Goal: Communication & Community: Participate in discussion

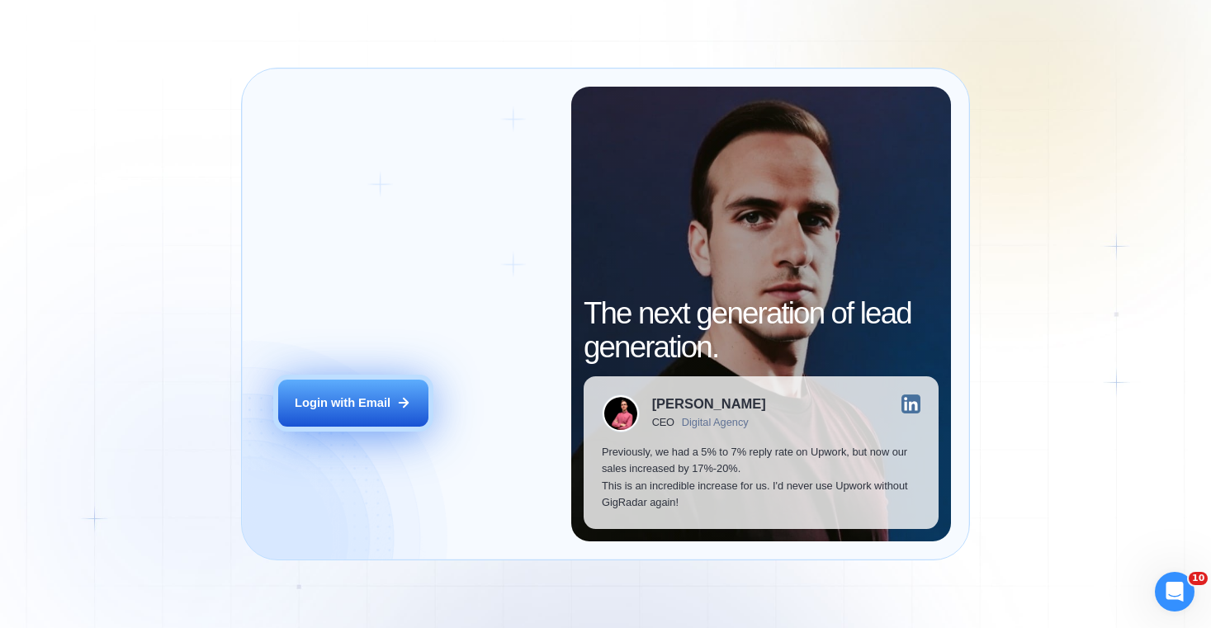
click at [406, 389] on button "Login with Email" at bounding box center [353, 403] width 150 height 47
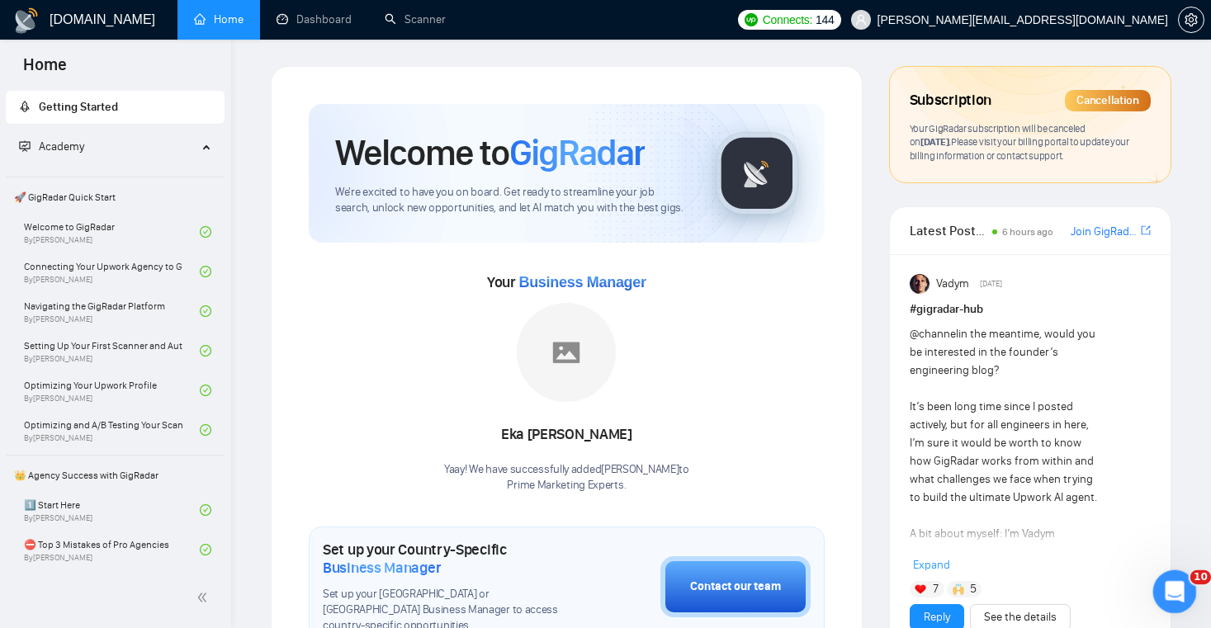
click at [1171, 590] on icon "Open Intercom Messenger" at bounding box center [1172, 589] width 12 height 13
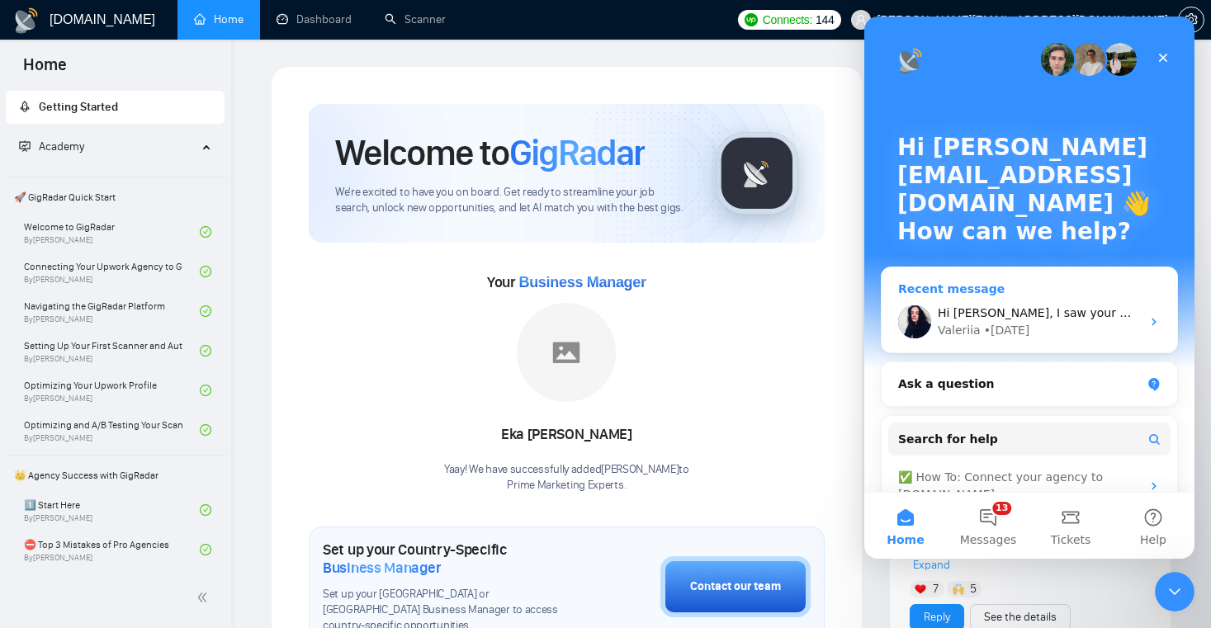
click at [1059, 319] on div "Hi [PERSON_NAME], I saw your message and I’m really sorry for the frustration y…" at bounding box center [1038, 312] width 203 height 17
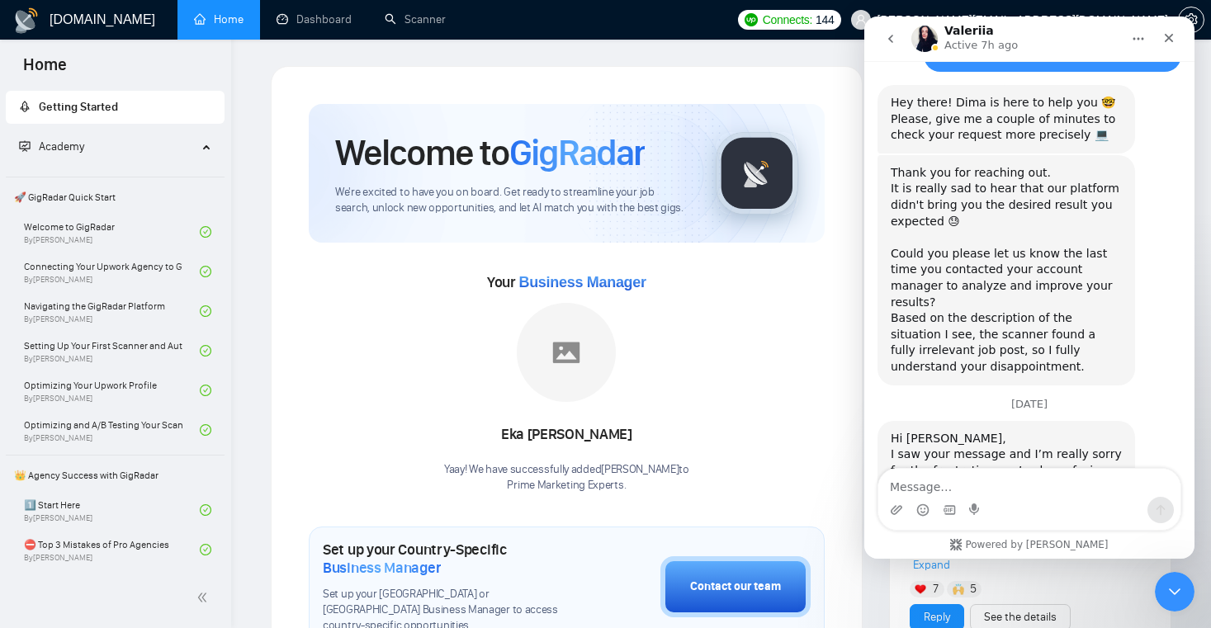
scroll to position [4882, 0]
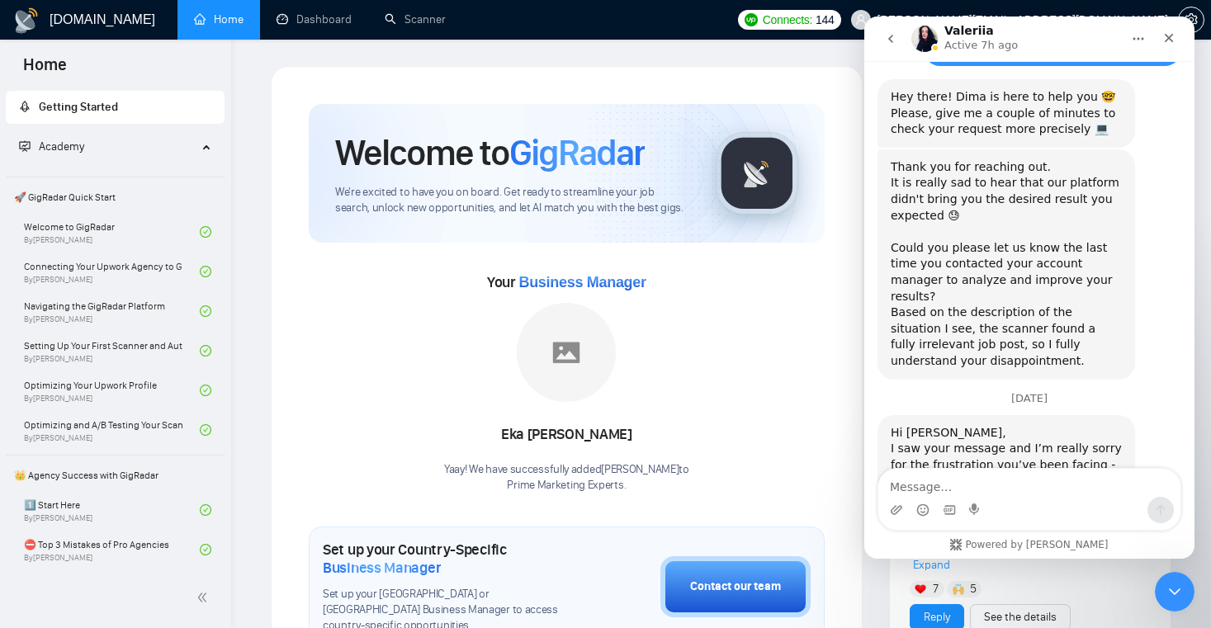
click at [978, 475] on textarea "Message…" at bounding box center [1029, 483] width 302 height 28
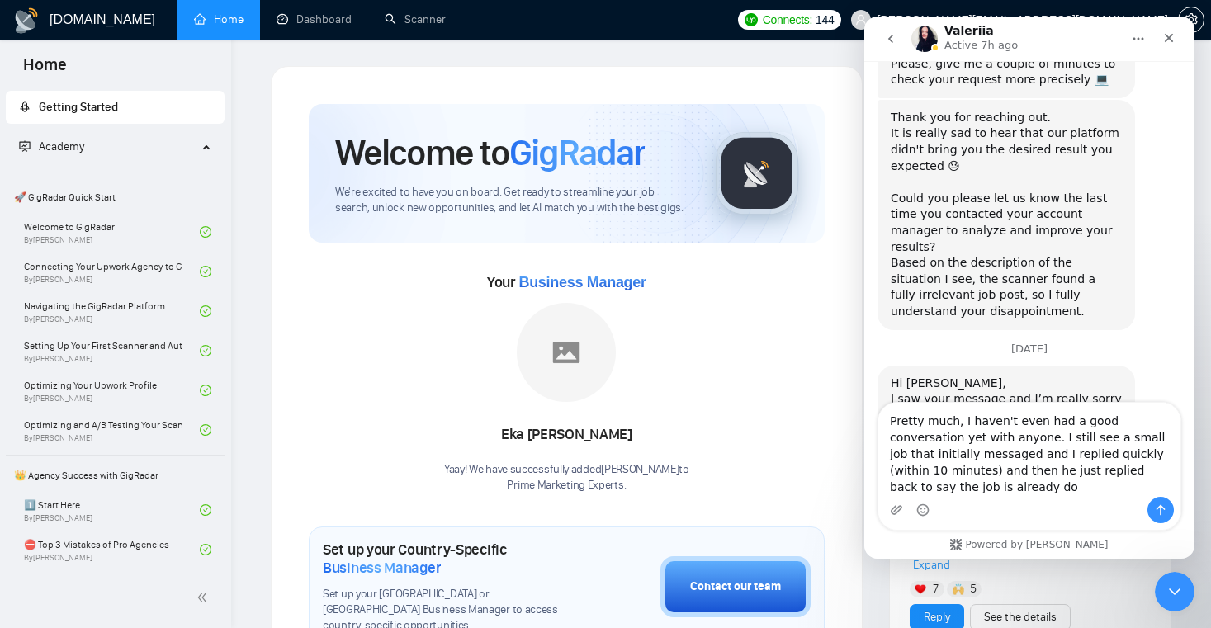
scroll to position [4948, 0]
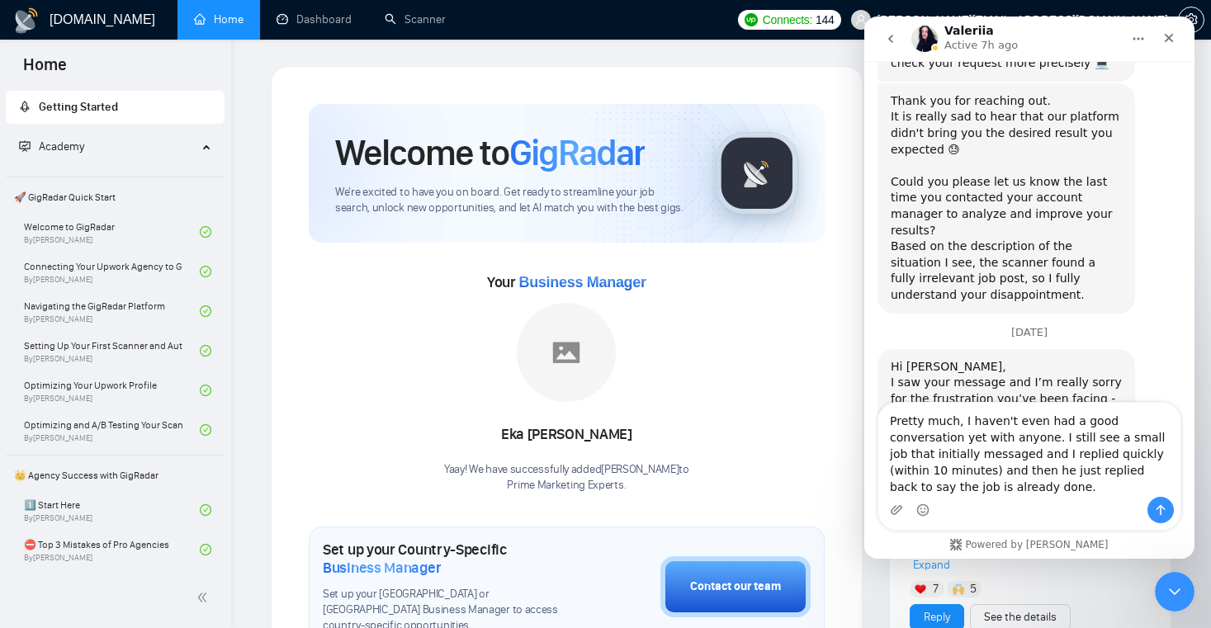
click at [1155, 456] on textarea "Pretty much, I haven't even had a good conversation yet with anyone. I still se…" at bounding box center [1029, 450] width 302 height 94
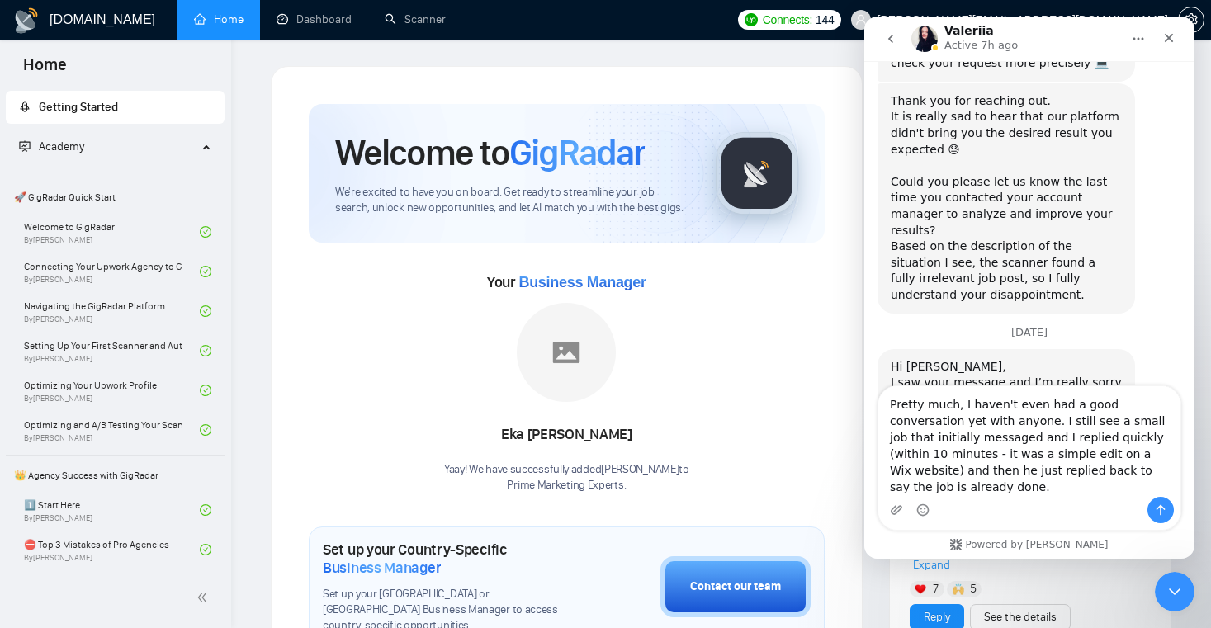
click at [1138, 492] on textarea "Pretty much, I haven't even had a good conversation yet with anyone. I still se…" at bounding box center [1029, 441] width 302 height 111
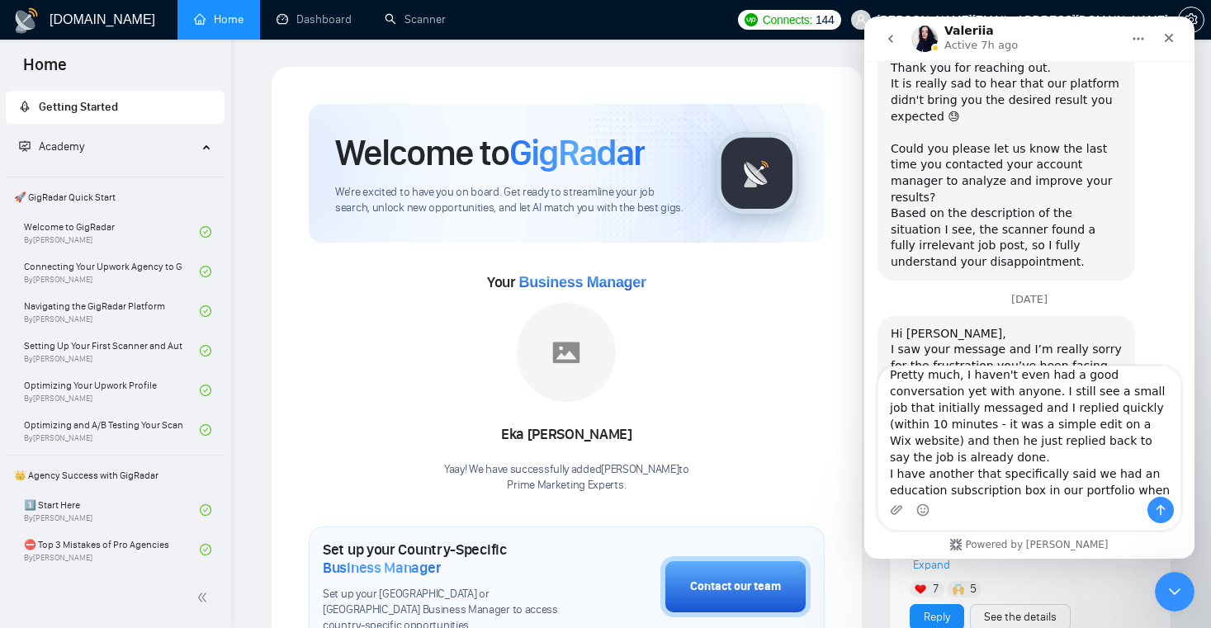
scroll to position [4984, 0]
click at [917, 487] on textarea "Pretty much, I haven't even had a good conversation yet with anyone. I still se…" at bounding box center [1029, 431] width 302 height 130
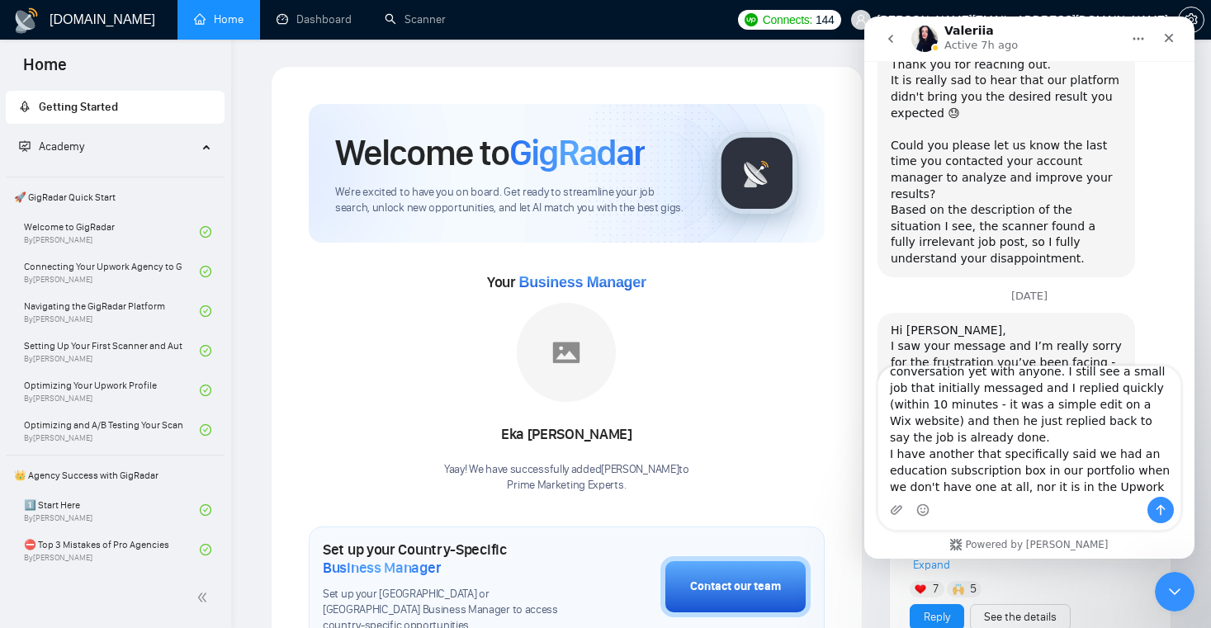
click at [1131, 492] on textarea "Pretty much, I haven't even had a good conversation yet with anyone. I still se…" at bounding box center [1029, 431] width 302 height 130
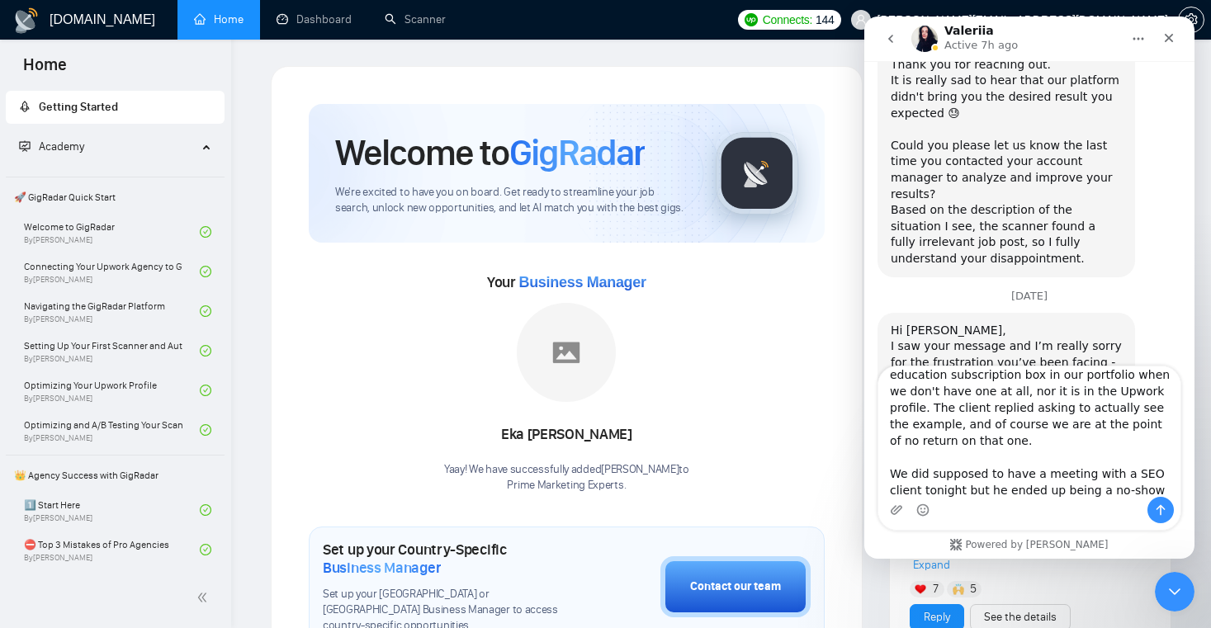
scroll to position [142, 0]
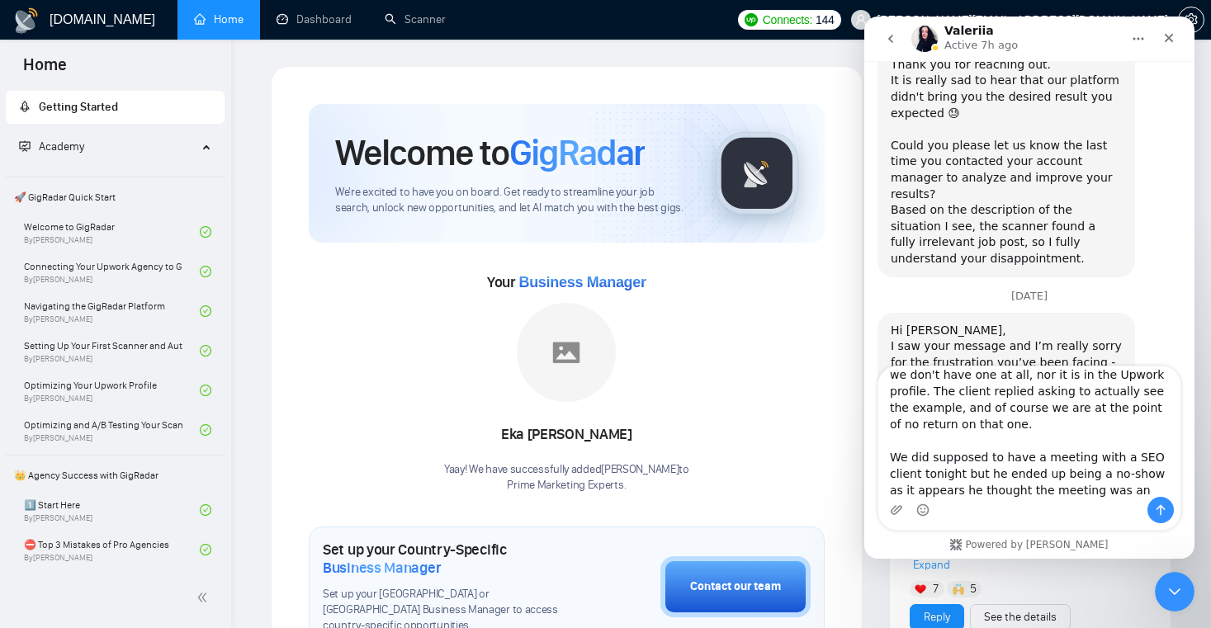
type textarea "Pretty much, I haven't even had a good conversation yet with anyone. I still se…"
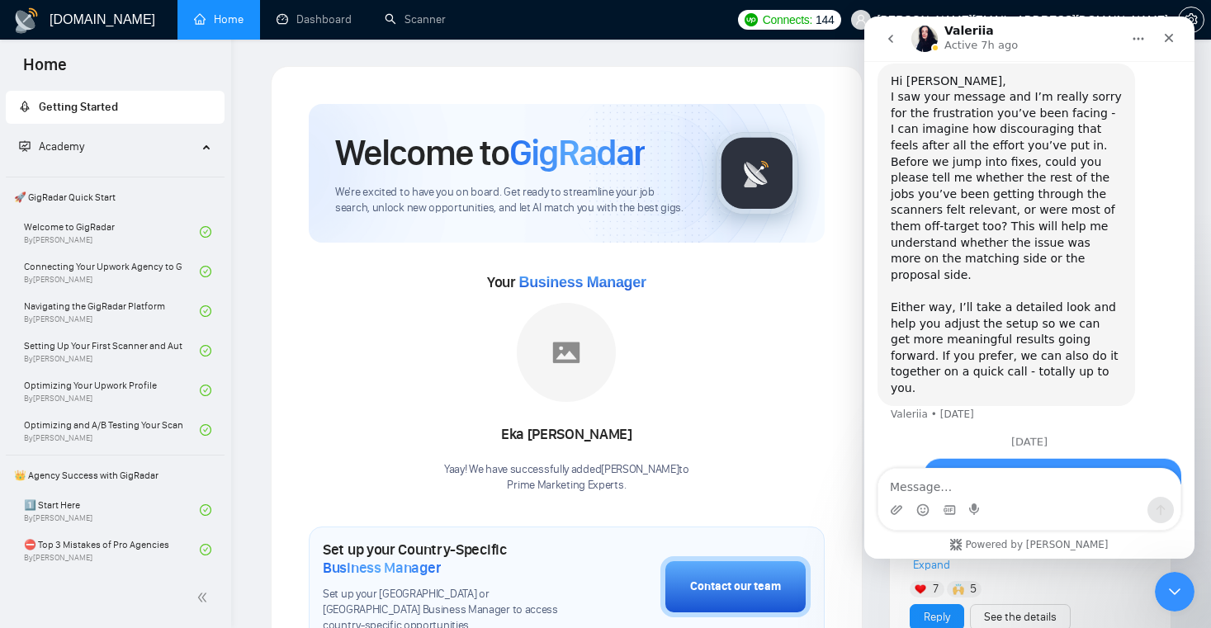
scroll to position [5237, 0]
